Goal: Task Accomplishment & Management: Use online tool/utility

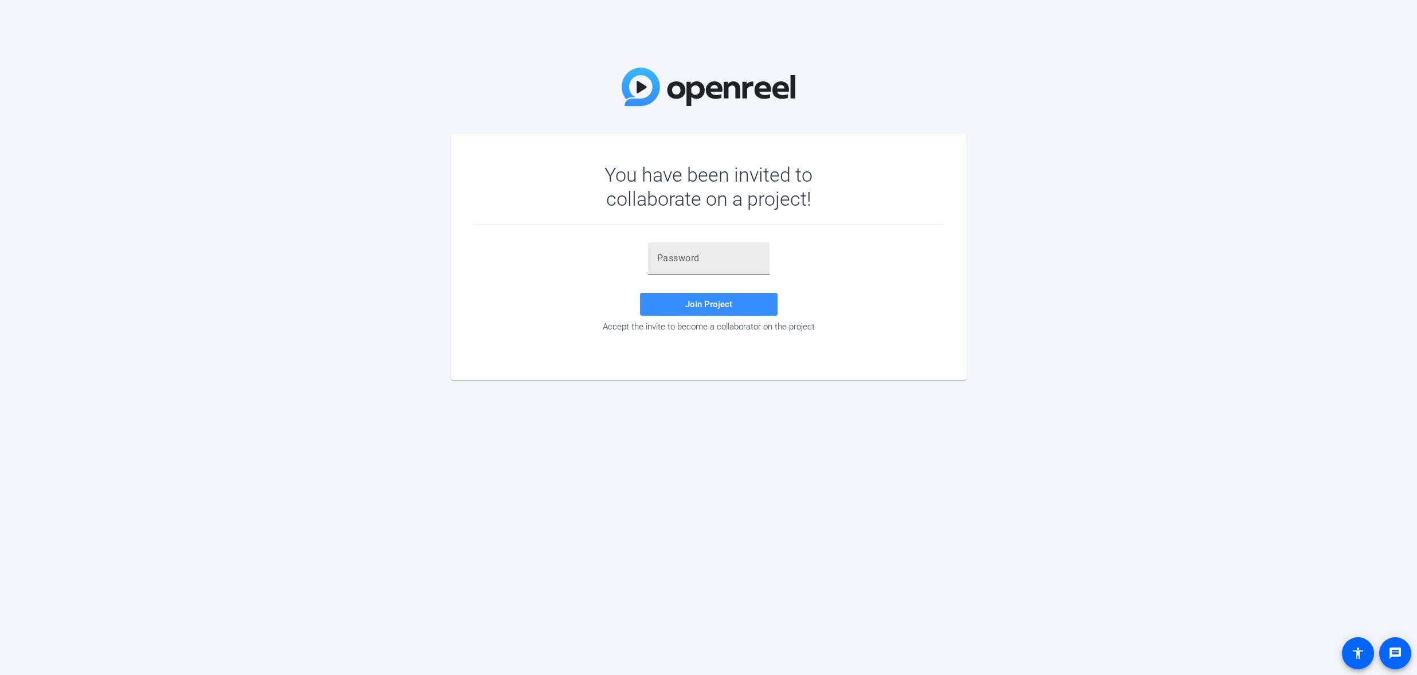
click at [674, 255] on input "text" at bounding box center [708, 258] width 103 height 14
paste input ")ypVme"
type input ")ypVme"
click at [724, 302] on span "Join Project" at bounding box center [708, 304] width 47 height 10
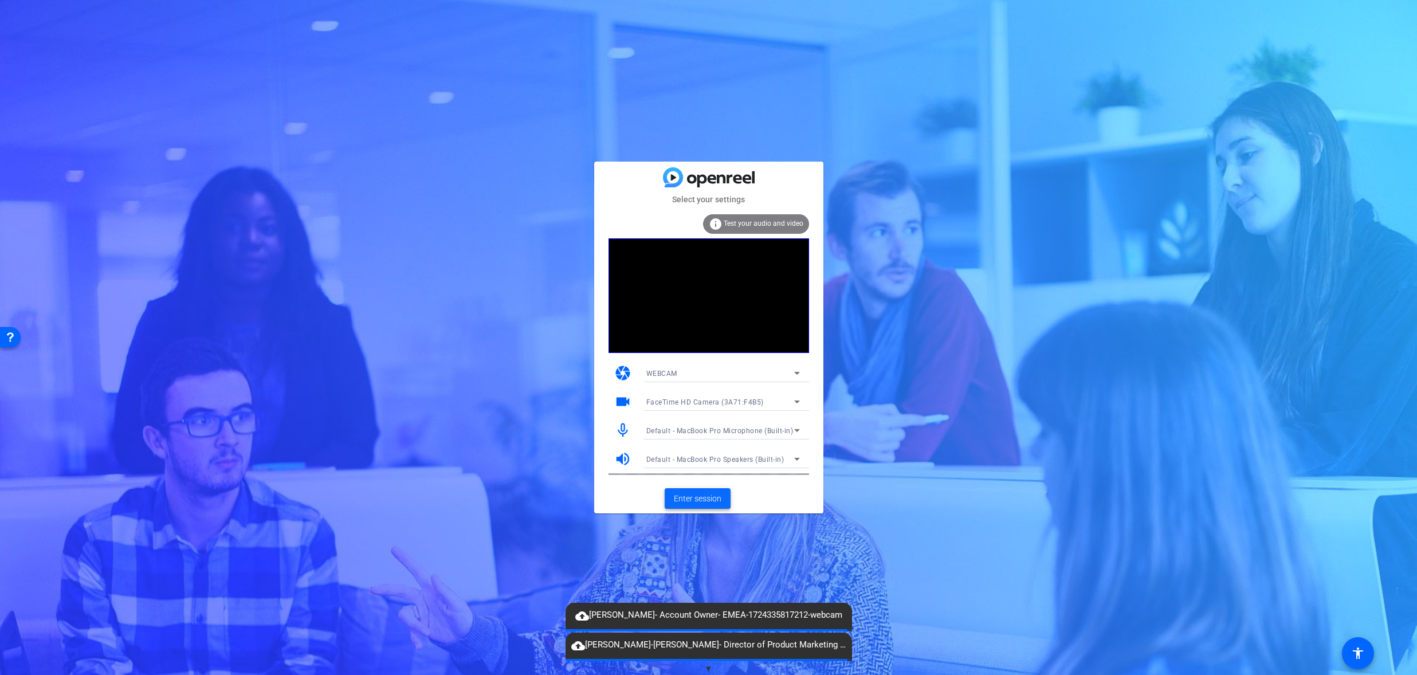
click at [681, 493] on span "Enter session" at bounding box center [698, 499] width 48 height 12
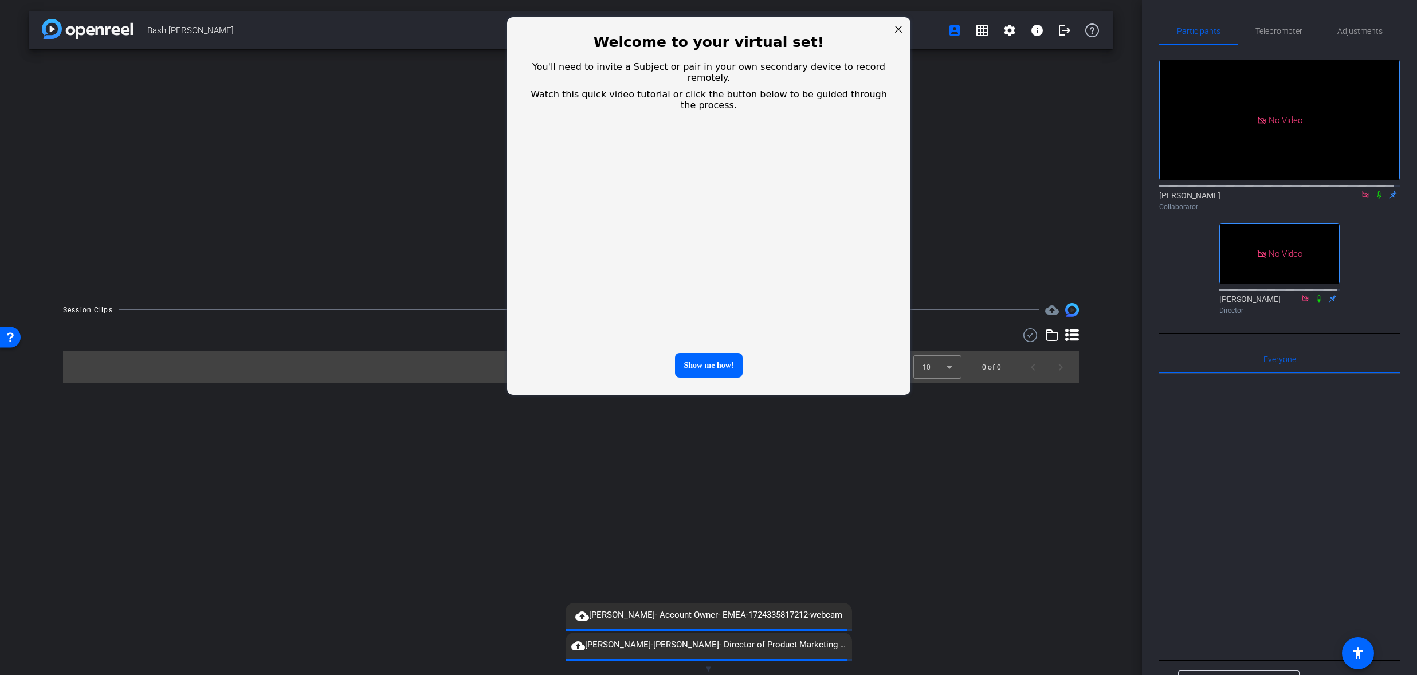
click at [901, 30] on div at bounding box center [897, 29] width 15 height 15
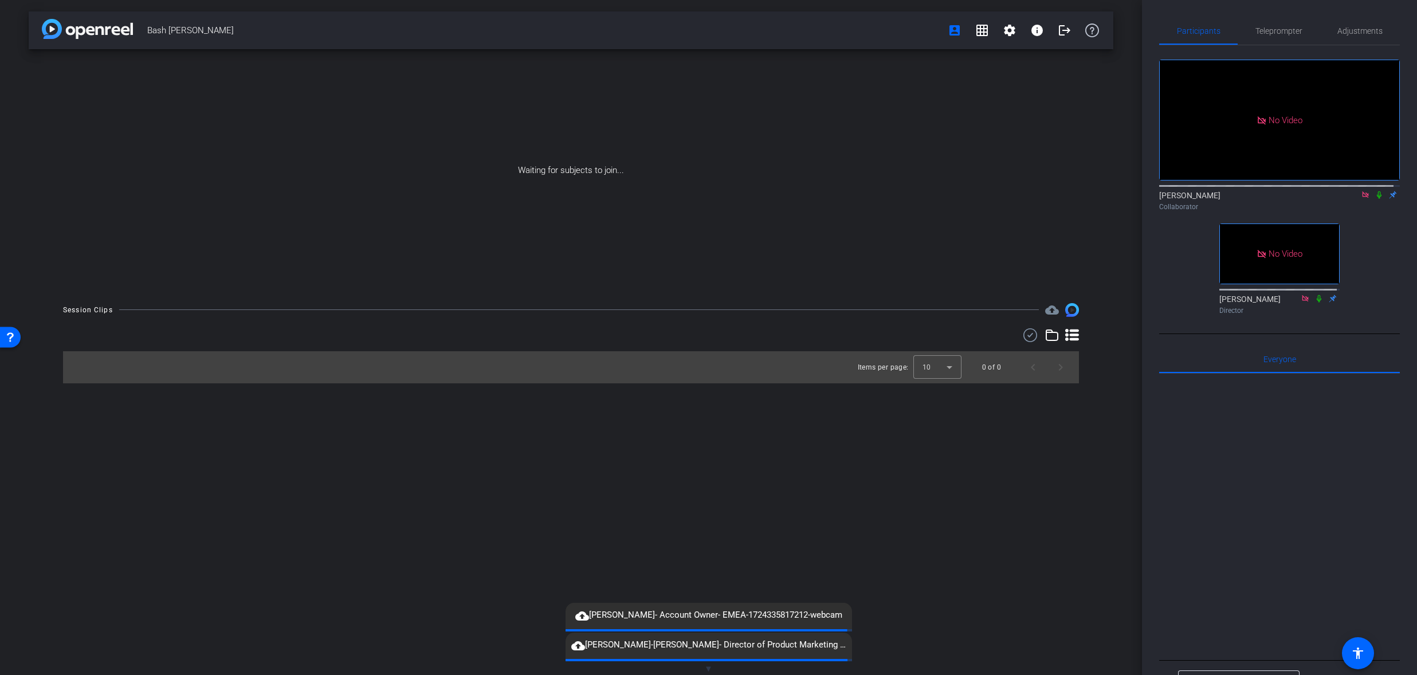
click at [1374, 199] on icon at bounding box center [1378, 195] width 9 height 8
click at [1315, 302] on icon at bounding box center [1318, 298] width 9 height 8
click at [1314, 302] on icon at bounding box center [1318, 298] width 9 height 8
click at [1316, 302] on icon at bounding box center [1319, 297] width 6 height 7
click at [1314, 302] on icon at bounding box center [1318, 298] width 9 height 8
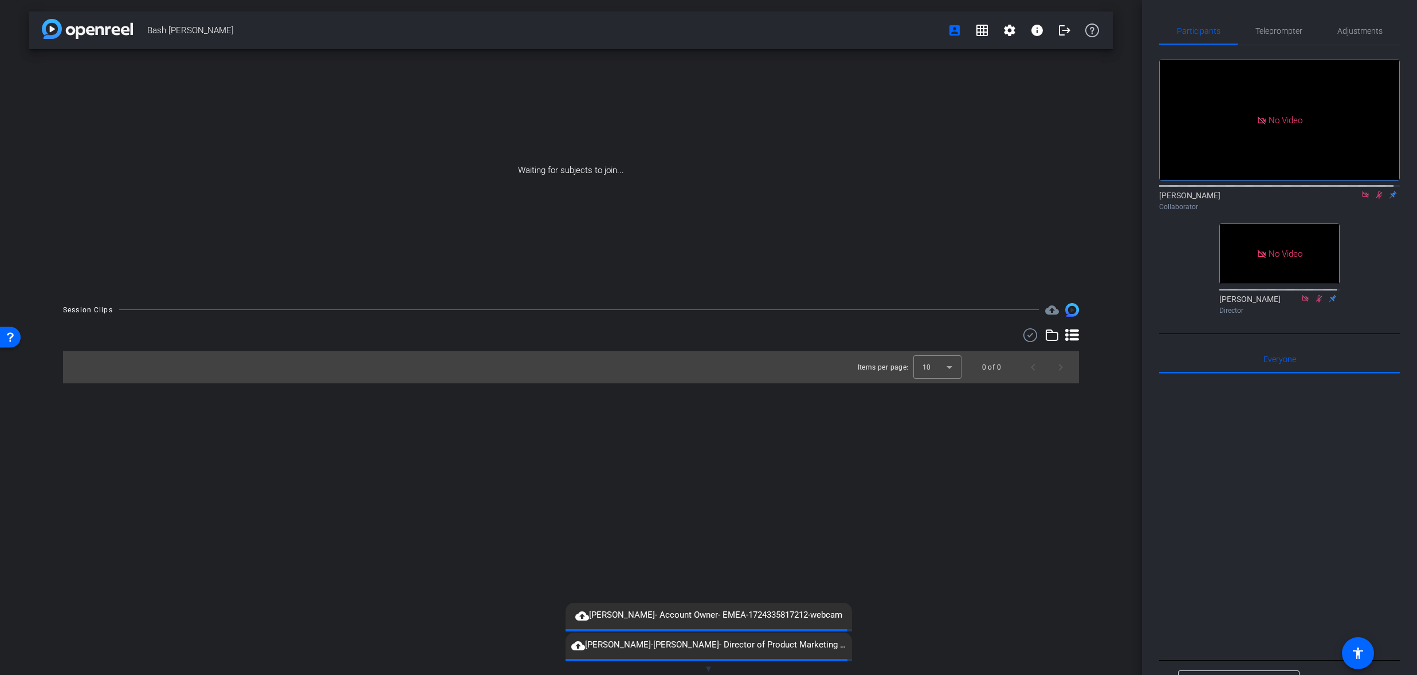
click at [1316, 302] on icon at bounding box center [1319, 297] width 6 height 7
click at [1314, 302] on icon at bounding box center [1318, 298] width 9 height 8
click at [1374, 199] on icon at bounding box center [1378, 195] width 9 height 8
click at [1314, 302] on icon at bounding box center [1318, 298] width 9 height 8
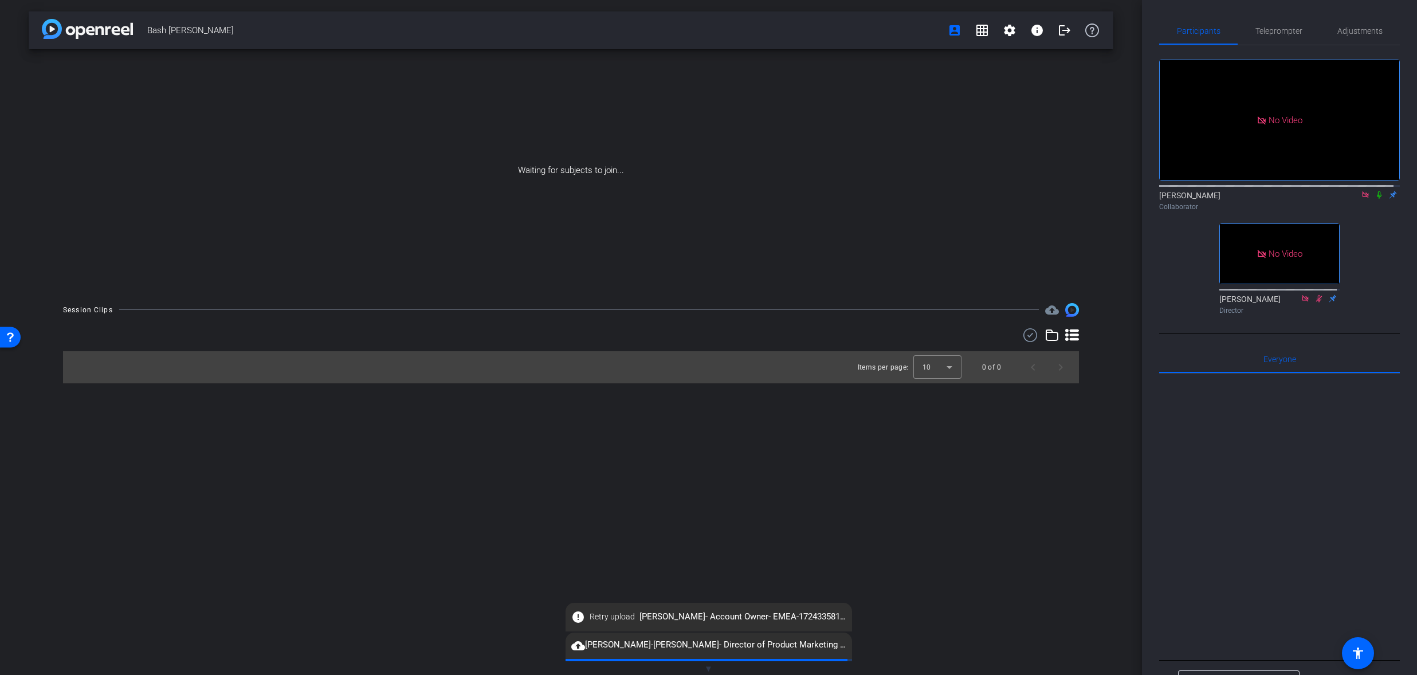
click at [1316, 302] on icon at bounding box center [1319, 297] width 6 height 7
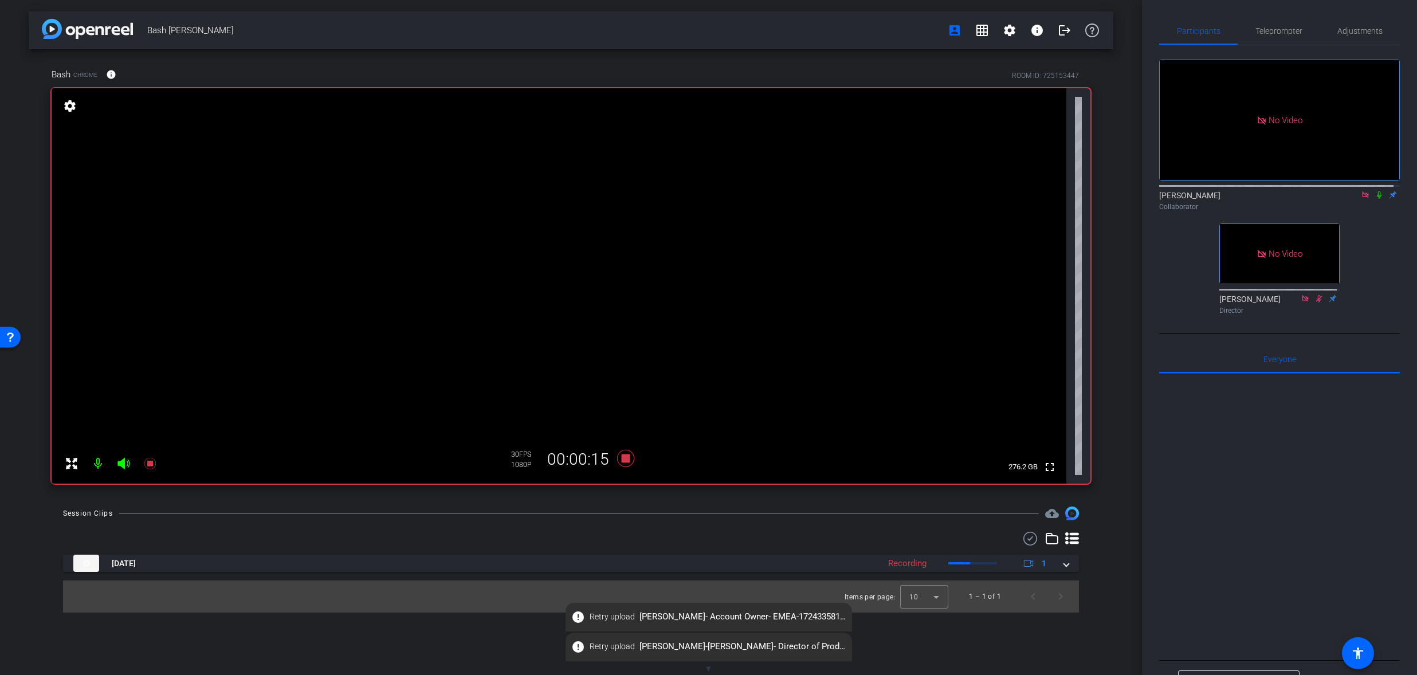
click at [1202, 529] on div at bounding box center [1279, 515] width 241 height 284
click at [1281, 521] on div at bounding box center [1279, 515] width 241 height 284
click at [1362, 198] on icon at bounding box center [1365, 194] width 6 height 6
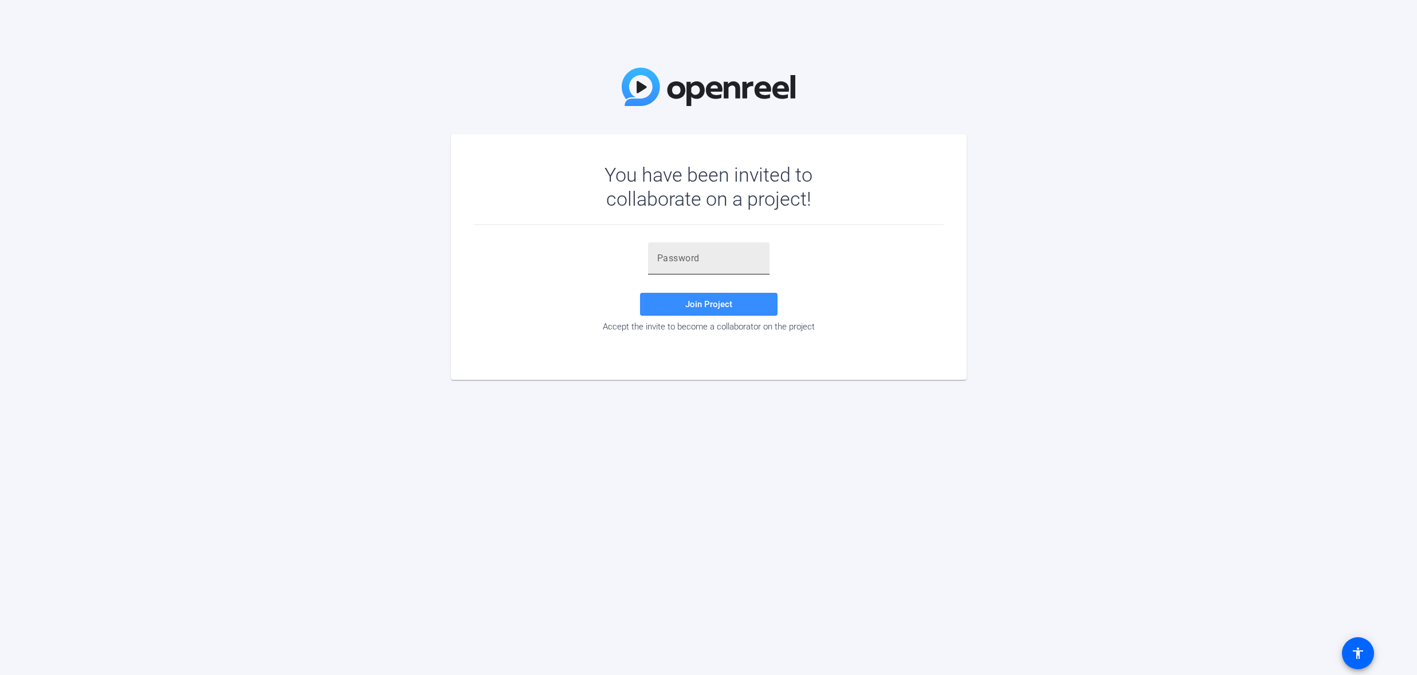
click at [738, 268] on div at bounding box center [708, 258] width 103 height 32
paste input ")ypVme"
type input ")ypVme"
click at [747, 292] on span at bounding box center [708, 303] width 137 height 27
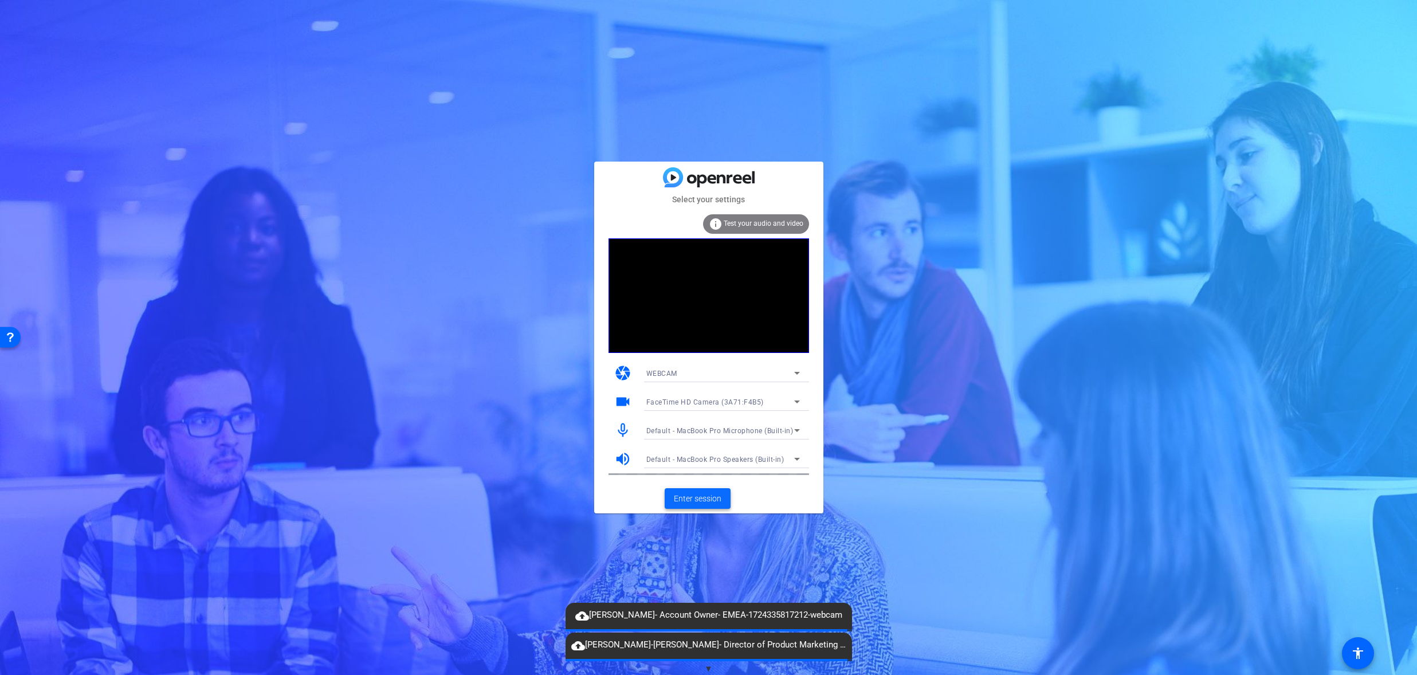
click at [713, 505] on span at bounding box center [697, 498] width 66 height 27
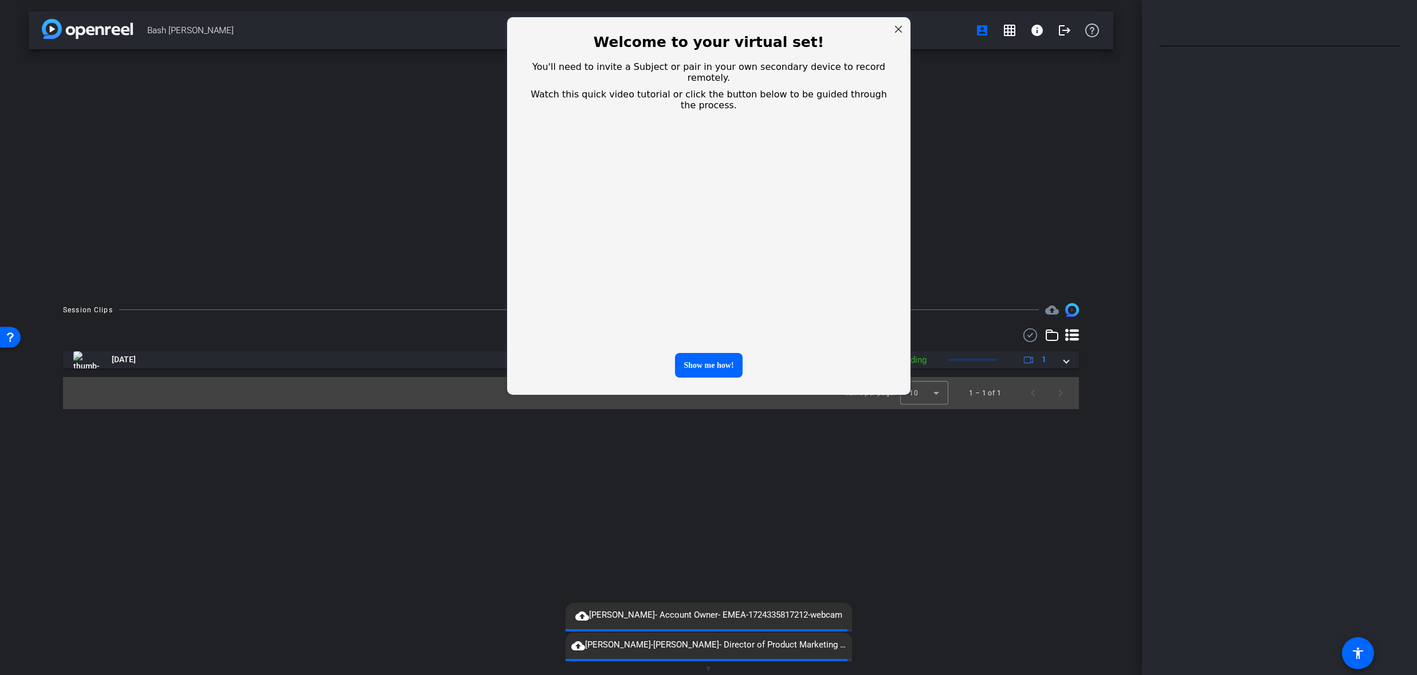
click at [900, 29] on div at bounding box center [897, 29] width 15 height 15
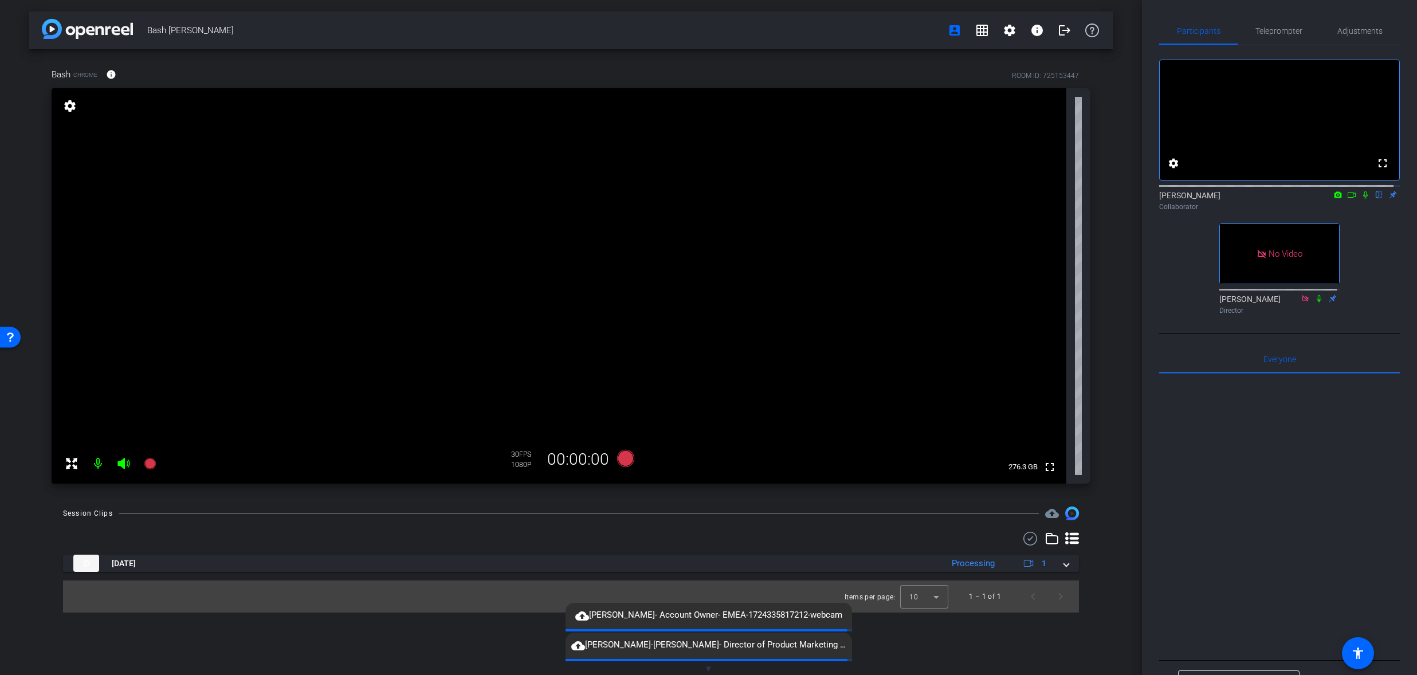
click at [1347, 199] on icon at bounding box center [1351, 195] width 9 height 8
click at [1333, 526] on div at bounding box center [1279, 515] width 241 height 284
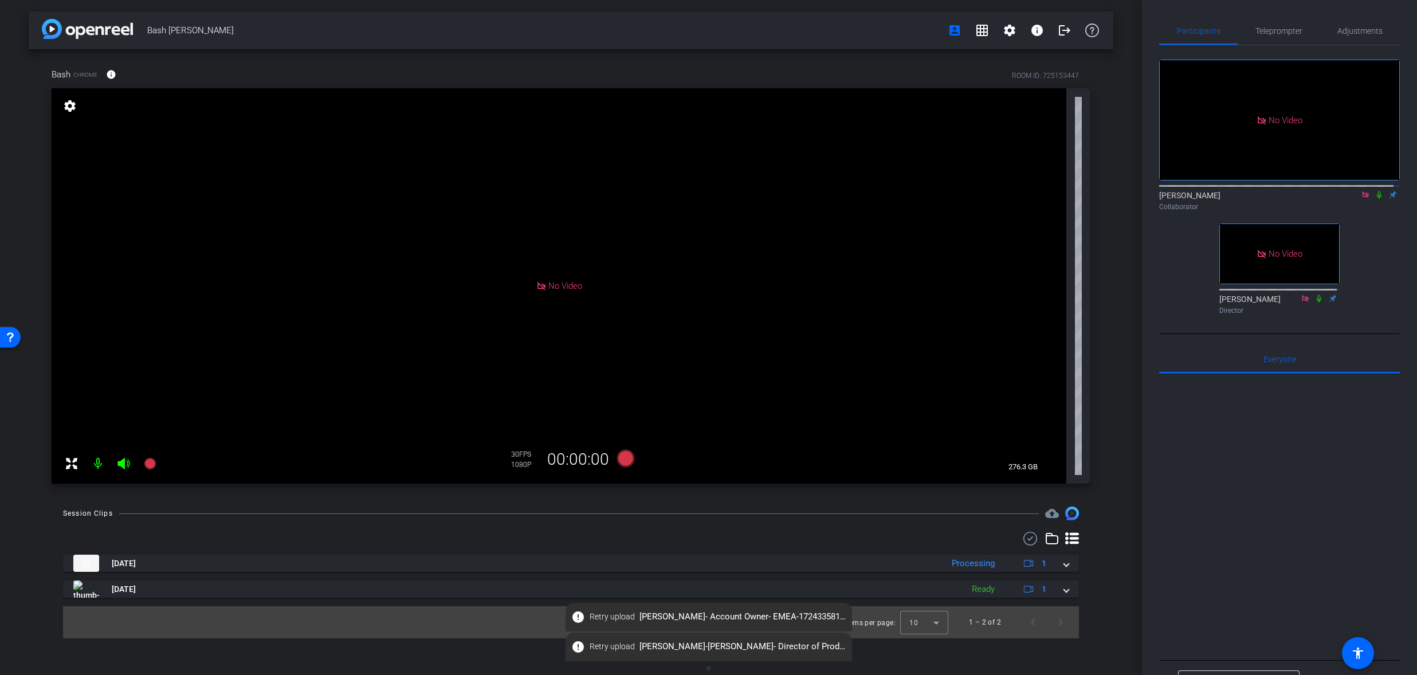
click at [1374, 199] on icon at bounding box center [1378, 195] width 9 height 8
